Goal: Task Accomplishment & Management: Use online tool/utility

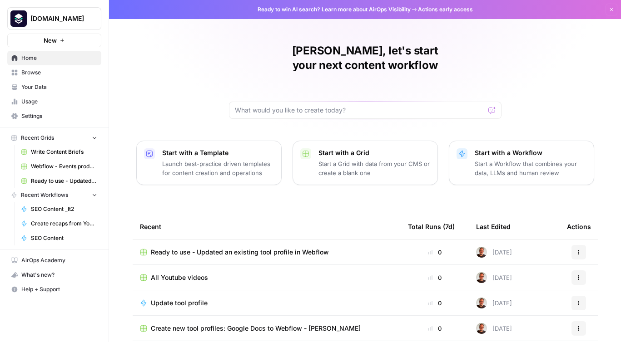
click at [39, 74] on span "Browse" at bounding box center [59, 73] width 76 height 8
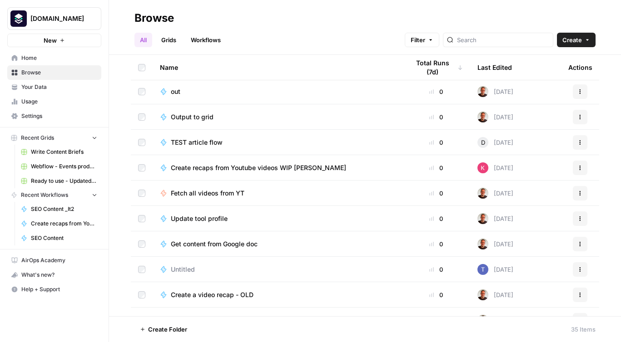
scroll to position [503, 0]
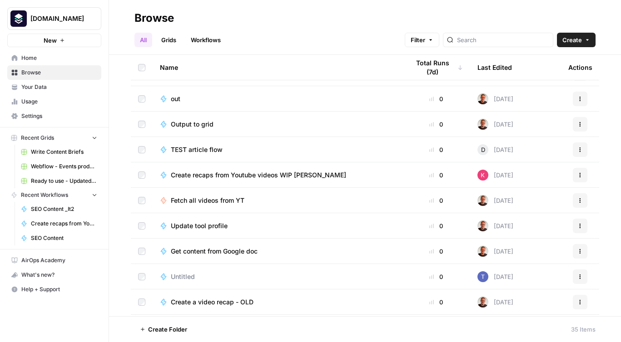
click at [263, 176] on span "Create recaps from Youtube videos WIP [PERSON_NAME]" at bounding box center [258, 175] width 175 height 9
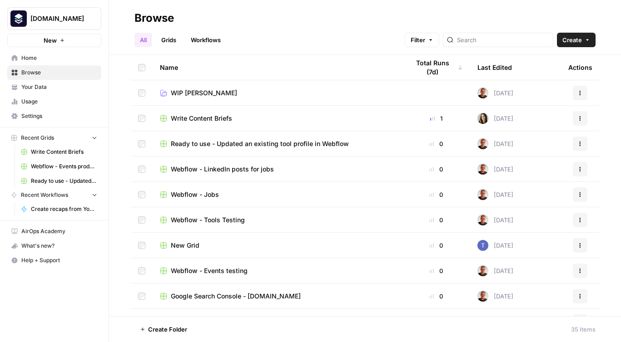
click at [503, 62] on div "Last Edited" at bounding box center [494, 67] width 35 height 25
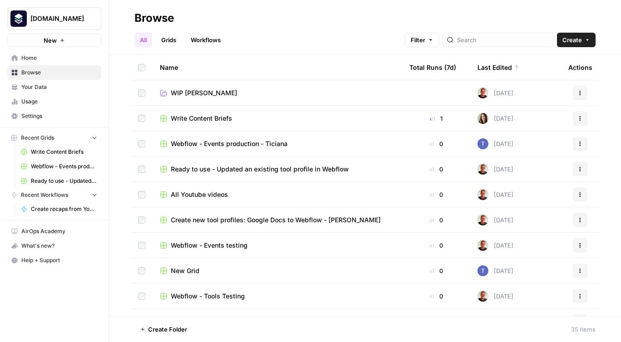
click at [46, 196] on span "Recent Workflows" at bounding box center [44, 195] width 47 height 8
click at [220, 39] on link "Workflows" at bounding box center [205, 40] width 41 height 15
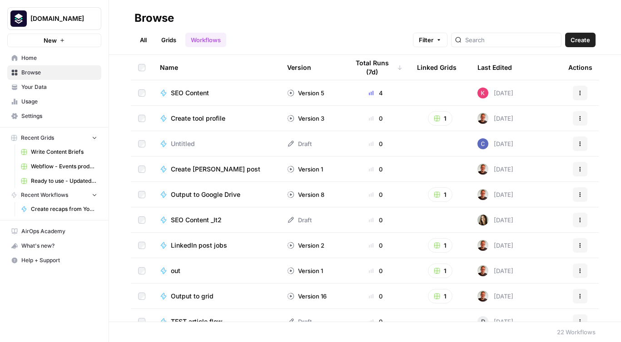
click at [500, 65] on div "Last Edited" at bounding box center [494, 67] width 35 height 25
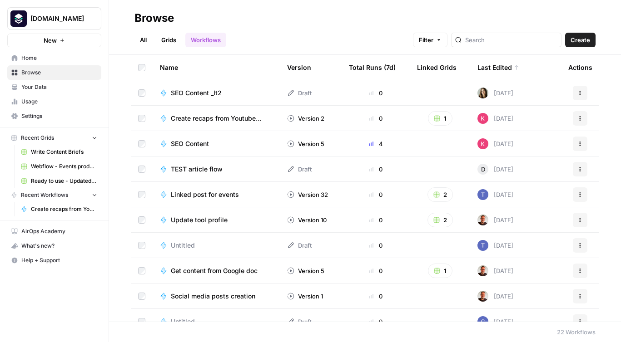
click at [500, 65] on div "Last Edited" at bounding box center [498, 67] width 42 height 25
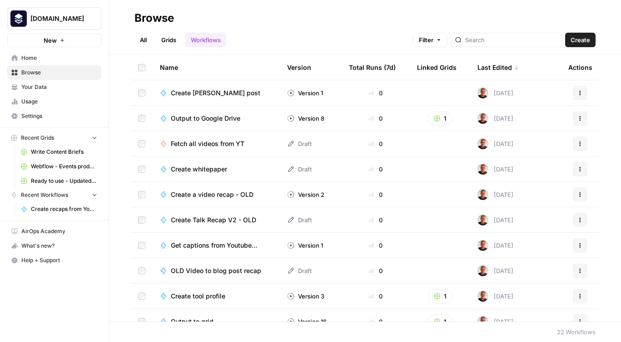
click at [500, 65] on div "Last Edited" at bounding box center [498, 67] width 42 height 25
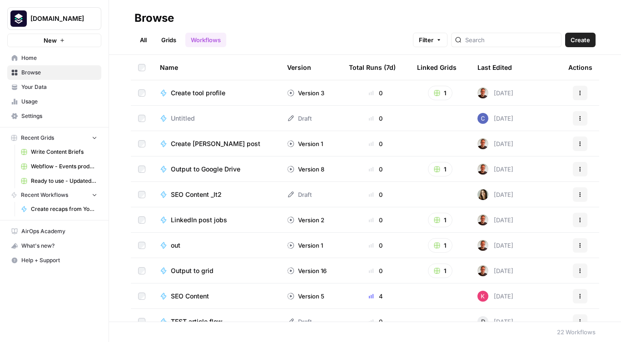
click at [500, 65] on div "Last Edited" at bounding box center [494, 67] width 35 height 25
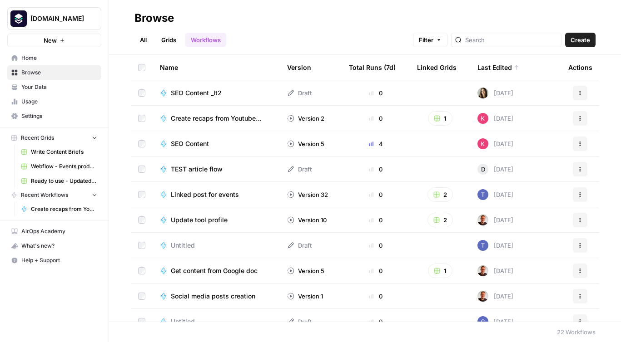
click at [196, 146] on span "SEO Content" at bounding box center [190, 143] width 38 height 9
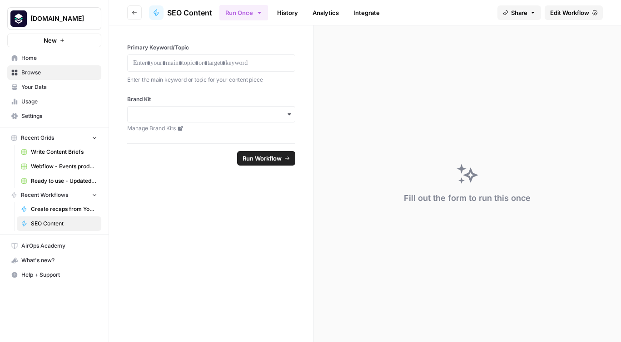
click at [291, 14] on link "History" at bounding box center [287, 12] width 32 height 15
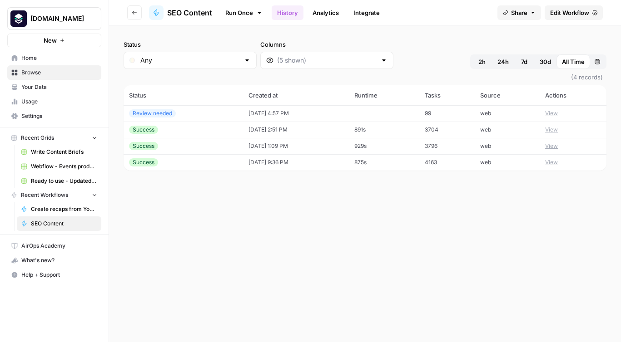
click at [317, 19] on link "Analytics" at bounding box center [325, 12] width 37 height 15
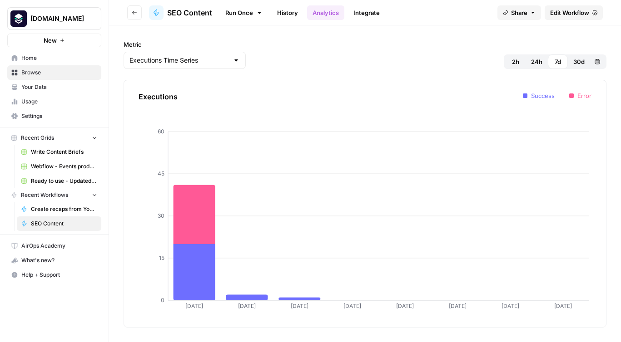
click at [364, 14] on link "Integrate" at bounding box center [366, 12] width 37 height 15
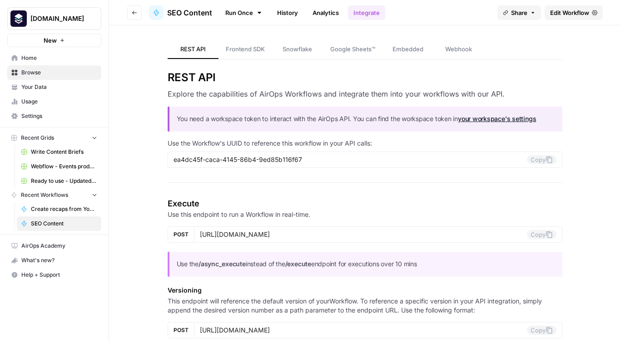
click at [234, 14] on link "Run Once" at bounding box center [243, 12] width 49 height 15
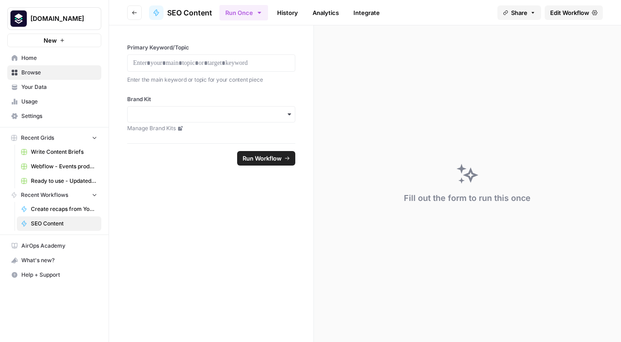
click at [279, 15] on link "History" at bounding box center [287, 12] width 32 height 15
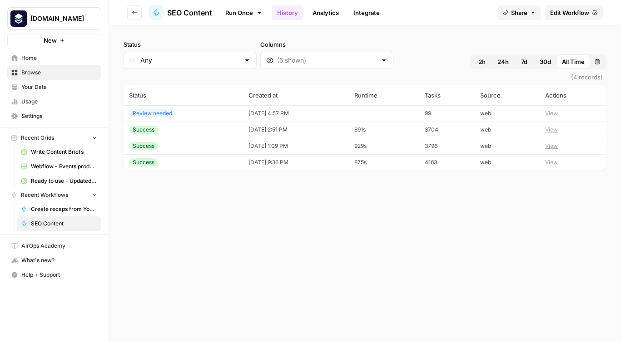
click at [552, 128] on button "View" at bounding box center [551, 130] width 13 height 8
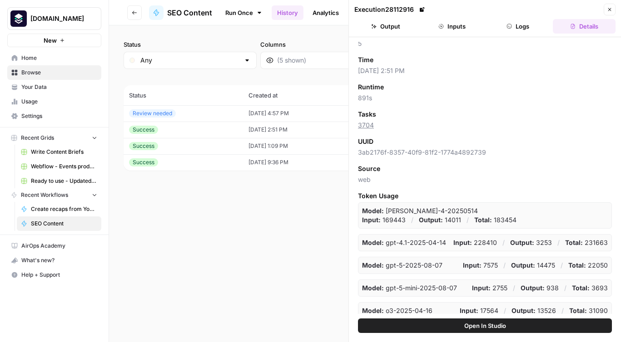
scroll to position [46, 0]
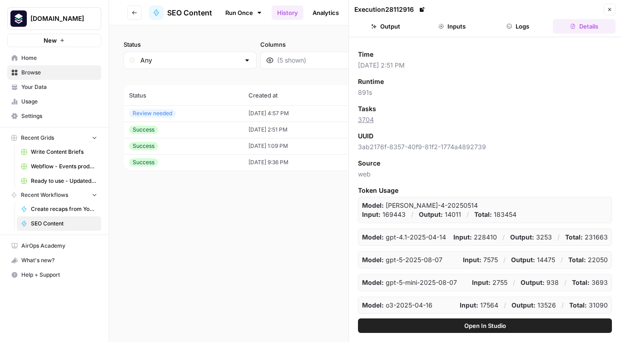
click at [613, 6] on button "Close" at bounding box center [609, 10] width 12 height 12
